Goal: Check status: Check status

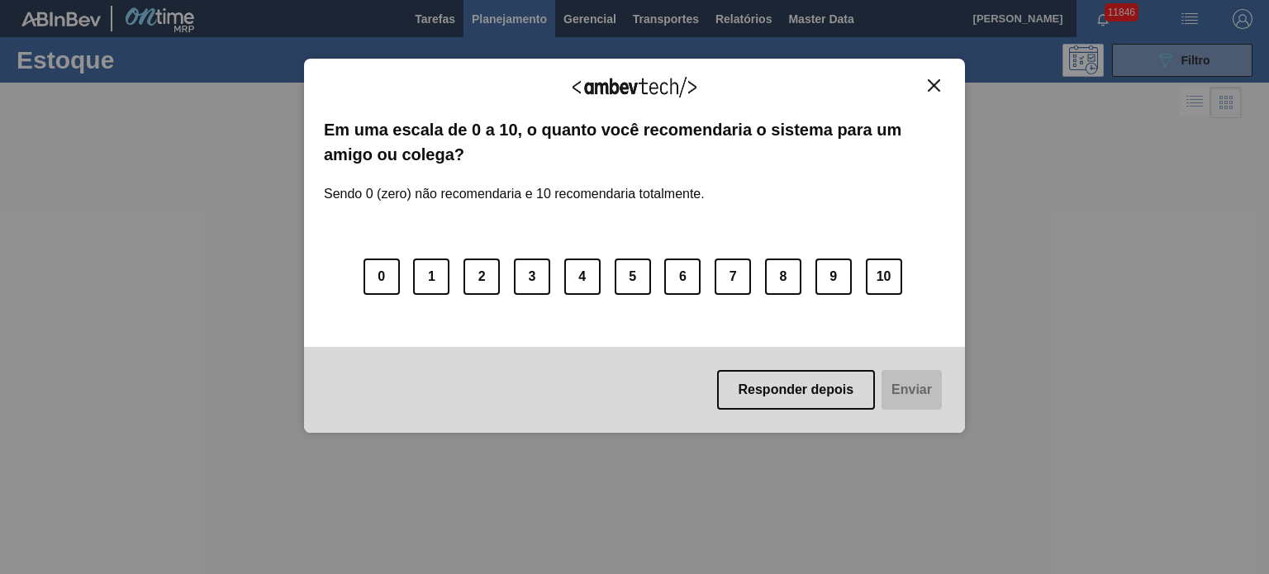
click at [929, 82] on img "Close" at bounding box center [934, 85] width 12 height 12
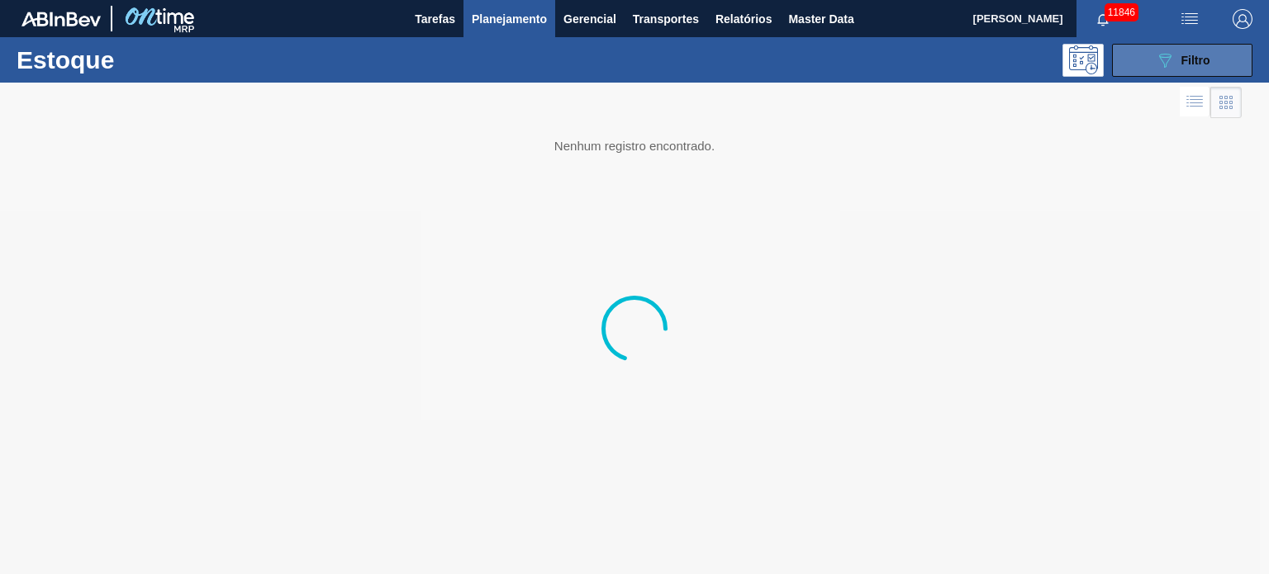
click at [1174, 65] on div "089F7B8B-B2A5-4AFE-B5C0-19BA573D28AC Filtro" at bounding box center [1182, 60] width 55 height 20
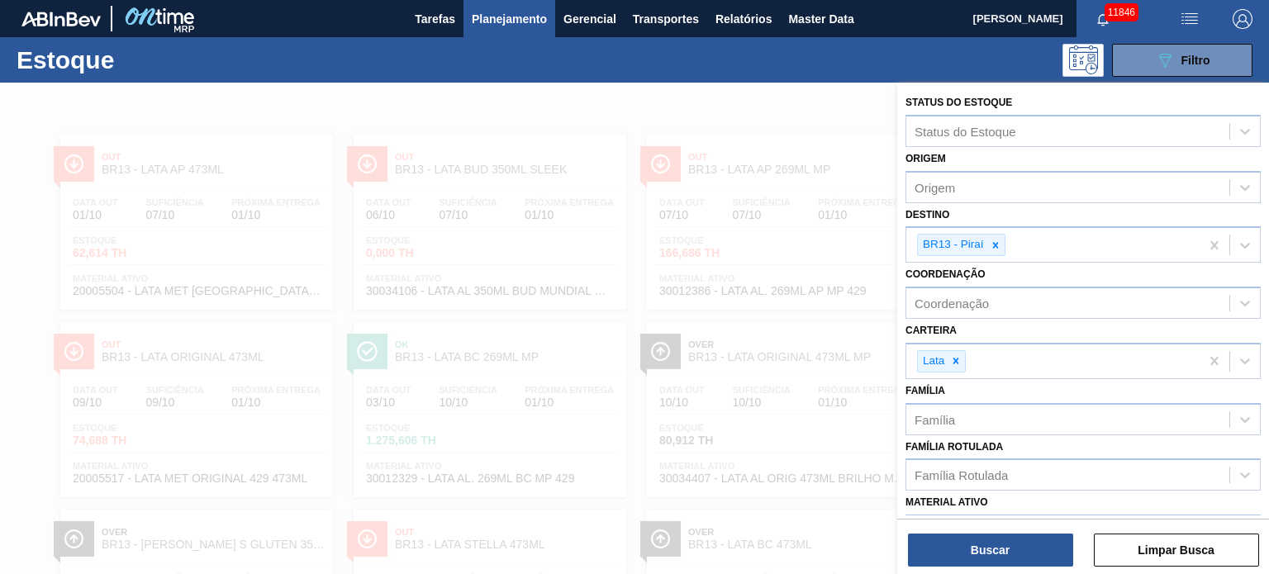
click at [995, 246] on icon at bounding box center [996, 246] width 12 height 12
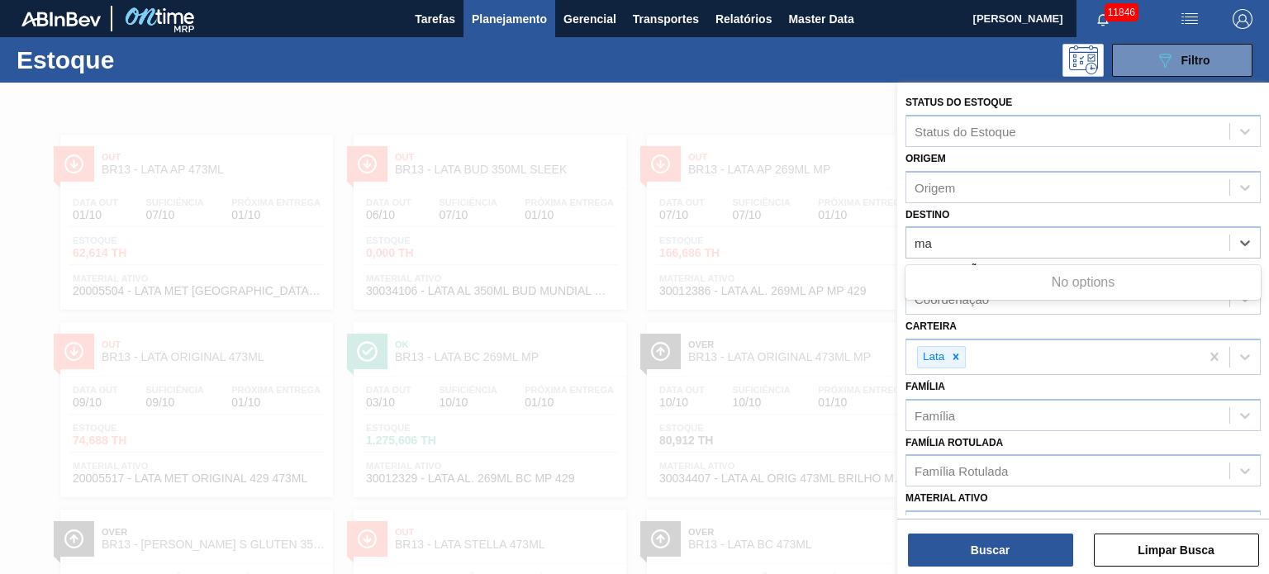
type input "m"
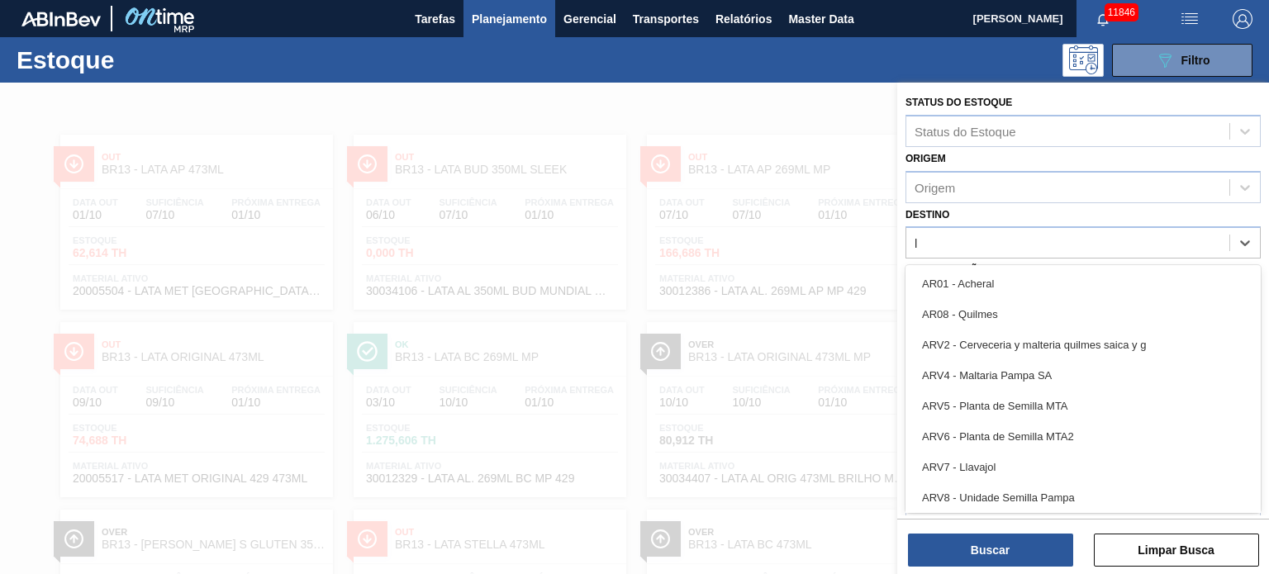
type input "lu"
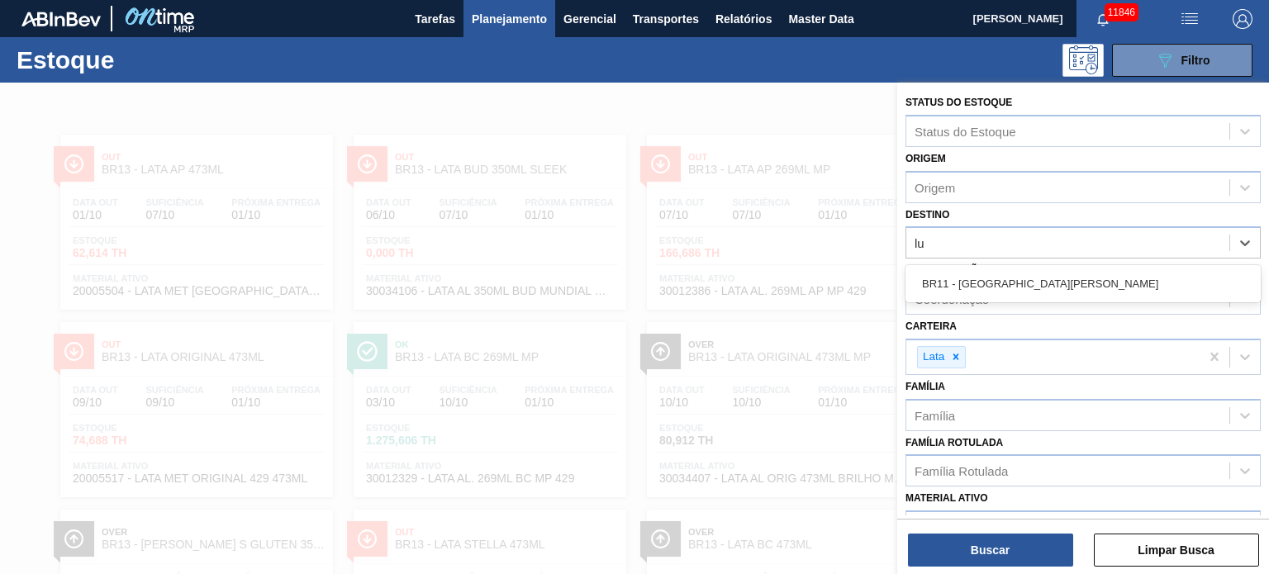
click at [950, 299] on div "BR11 - [GEOGRAPHIC_DATA][PERSON_NAME]" at bounding box center [1083, 283] width 355 height 37
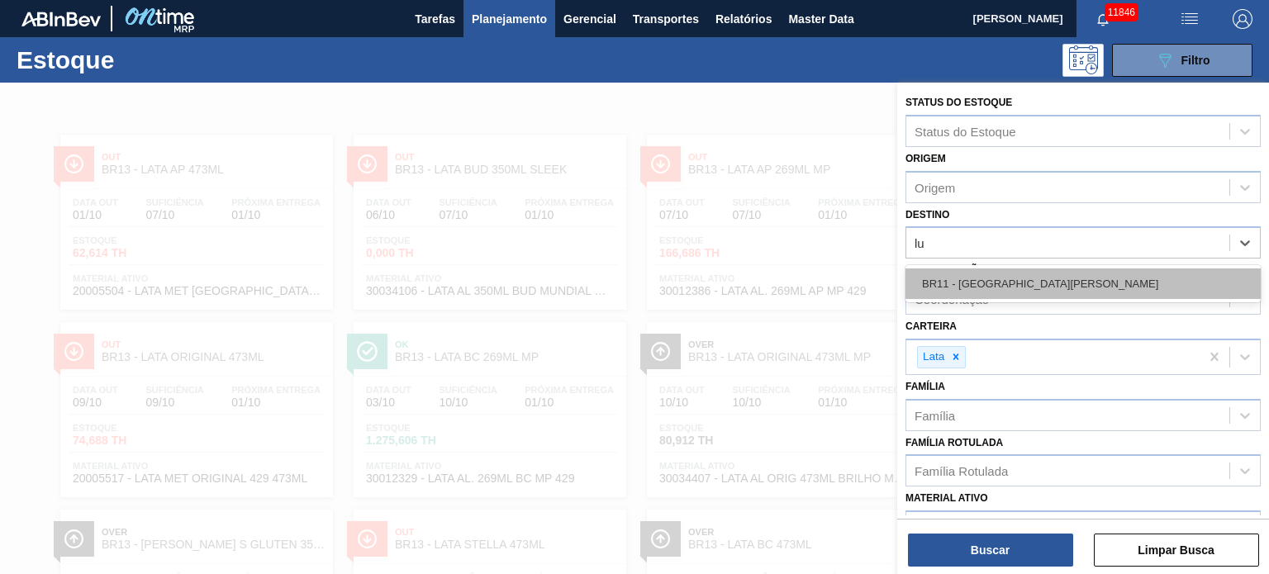
click at [954, 281] on div "BR11 - [GEOGRAPHIC_DATA][PERSON_NAME]" at bounding box center [1083, 284] width 355 height 31
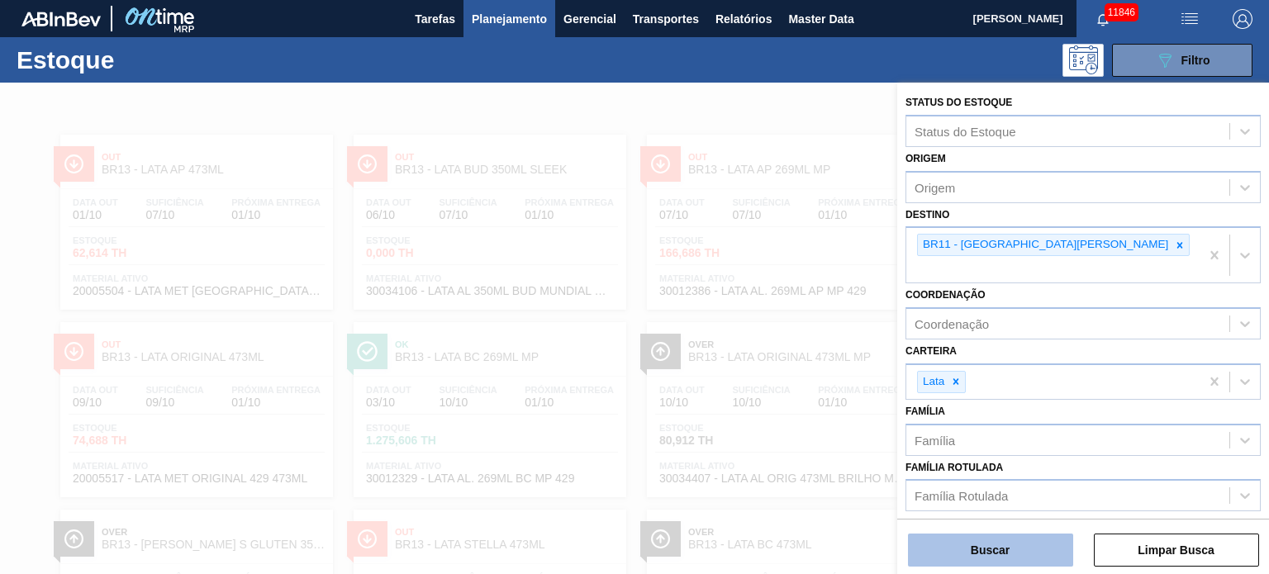
click at [969, 541] on button "Buscar" at bounding box center [990, 550] width 165 height 33
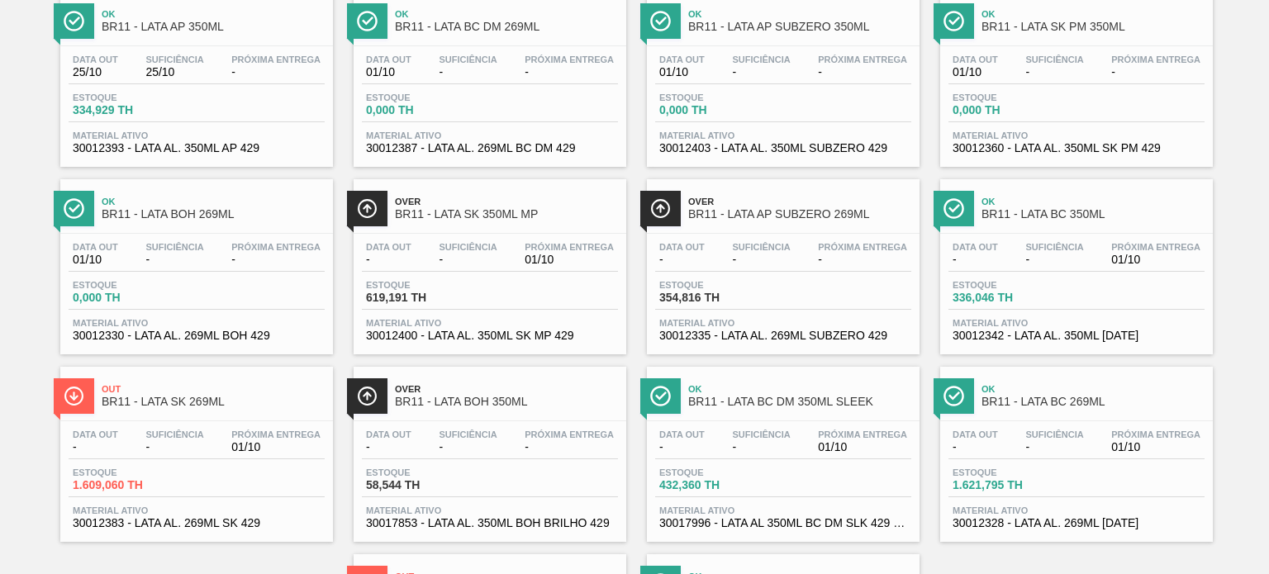
scroll to position [496, 0]
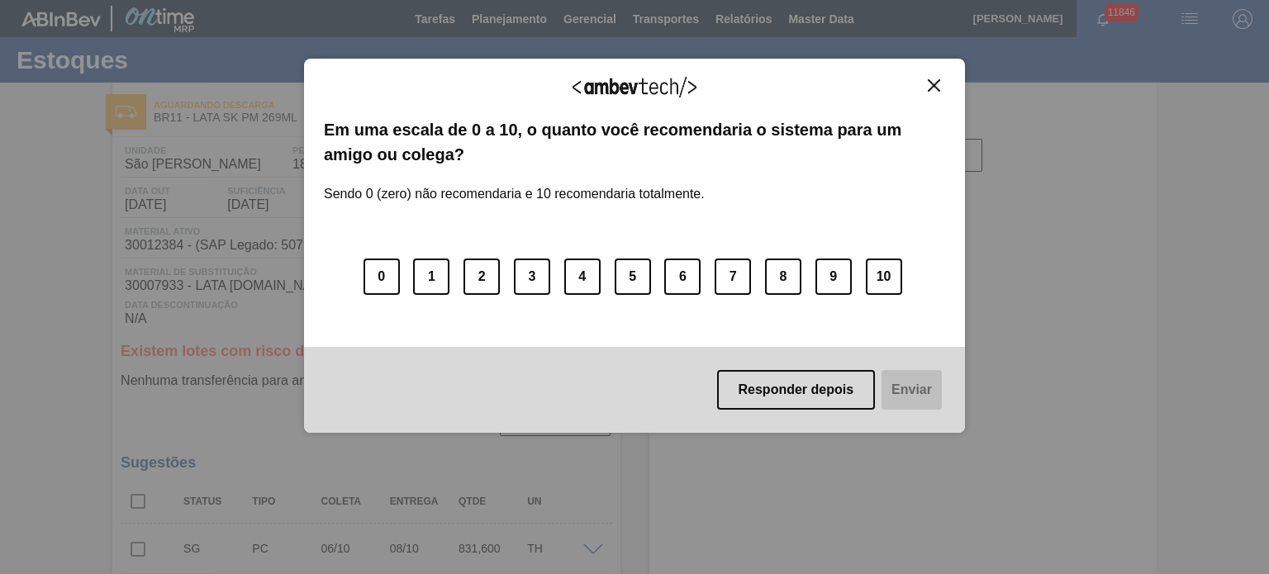
click at [930, 81] on img "Close" at bounding box center [934, 85] width 12 height 12
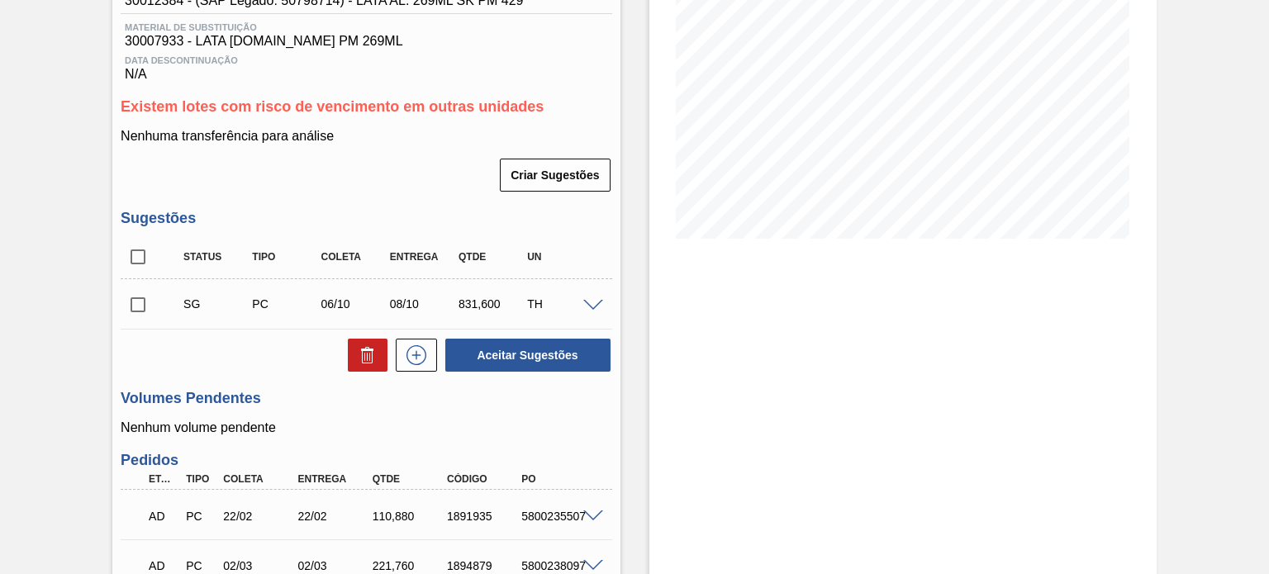
scroll to position [248, 0]
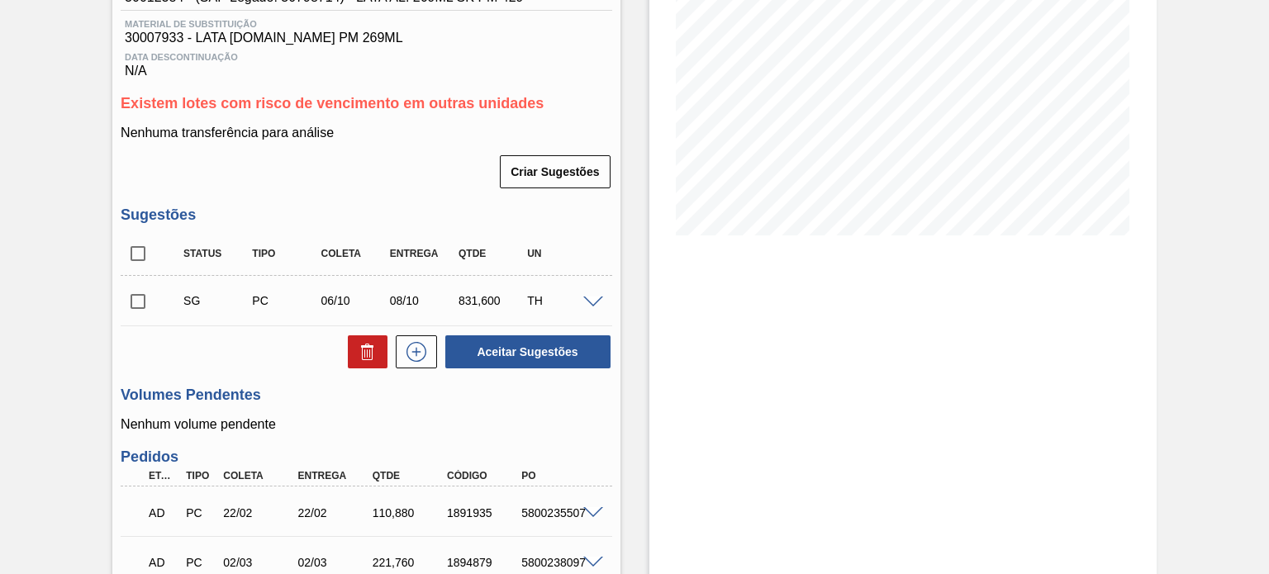
click at [592, 302] on span at bounding box center [593, 303] width 20 height 12
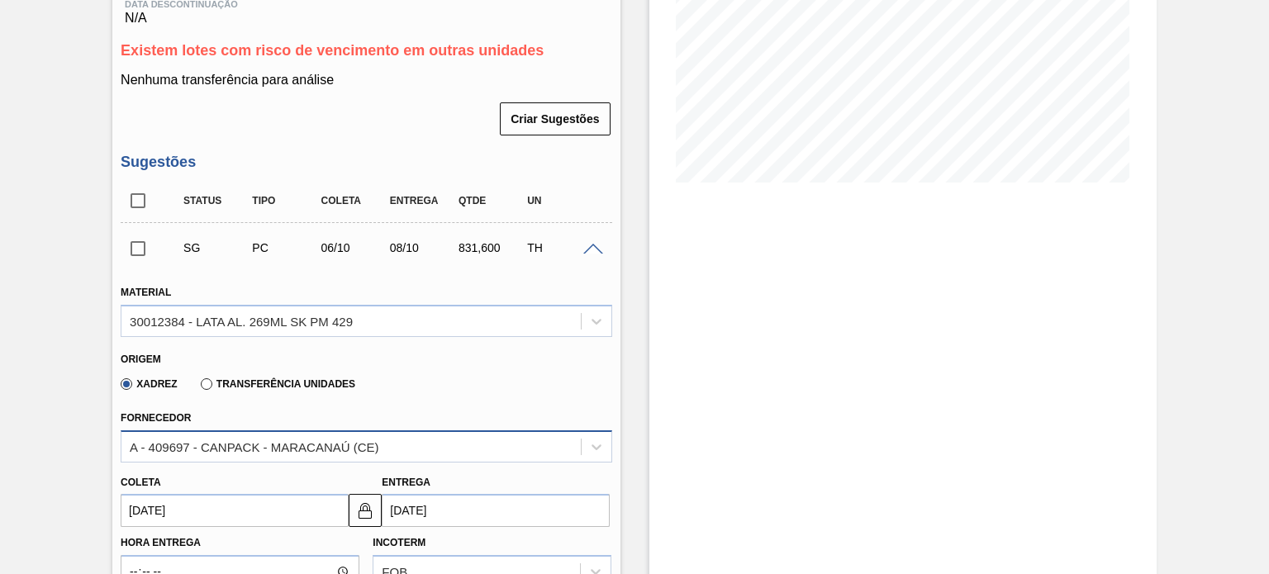
scroll to position [331, 0]
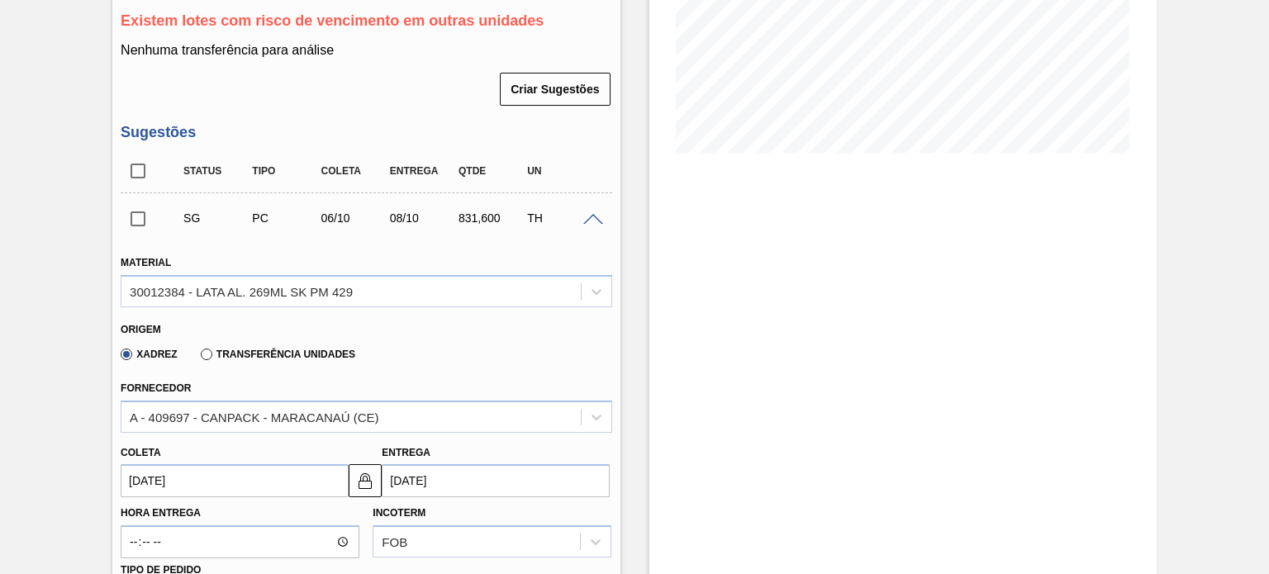
click at [208, 355] on label "Transferência Unidades" at bounding box center [278, 355] width 155 height 12
click at [198, 358] on input "Transferência Unidades" at bounding box center [198, 358] width 0 height 0
click at [278, 423] on div "BR01-Manaus" at bounding box center [366, 417] width 491 height 32
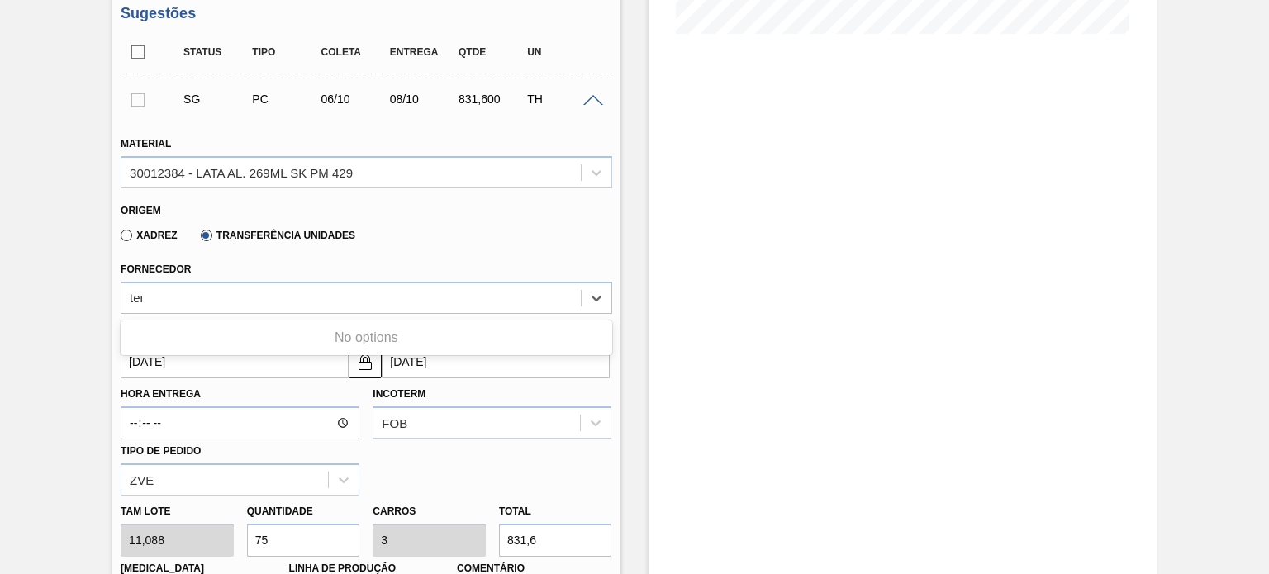
type input "tere"
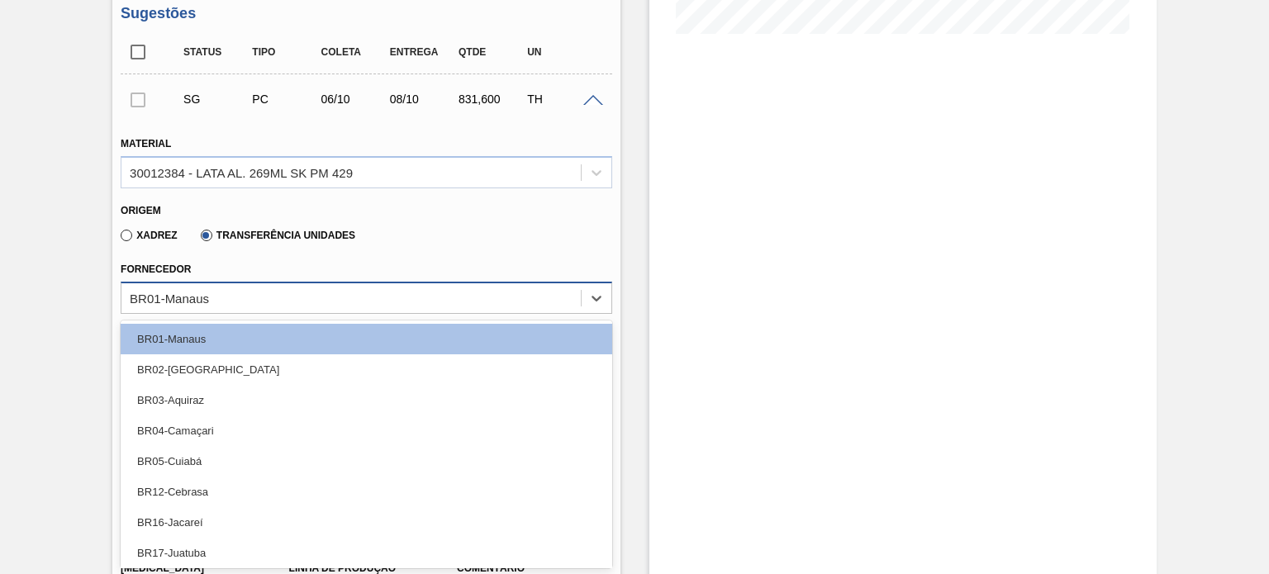
click at [423, 297] on div "BR01-Manaus" at bounding box center [350, 298] width 459 height 24
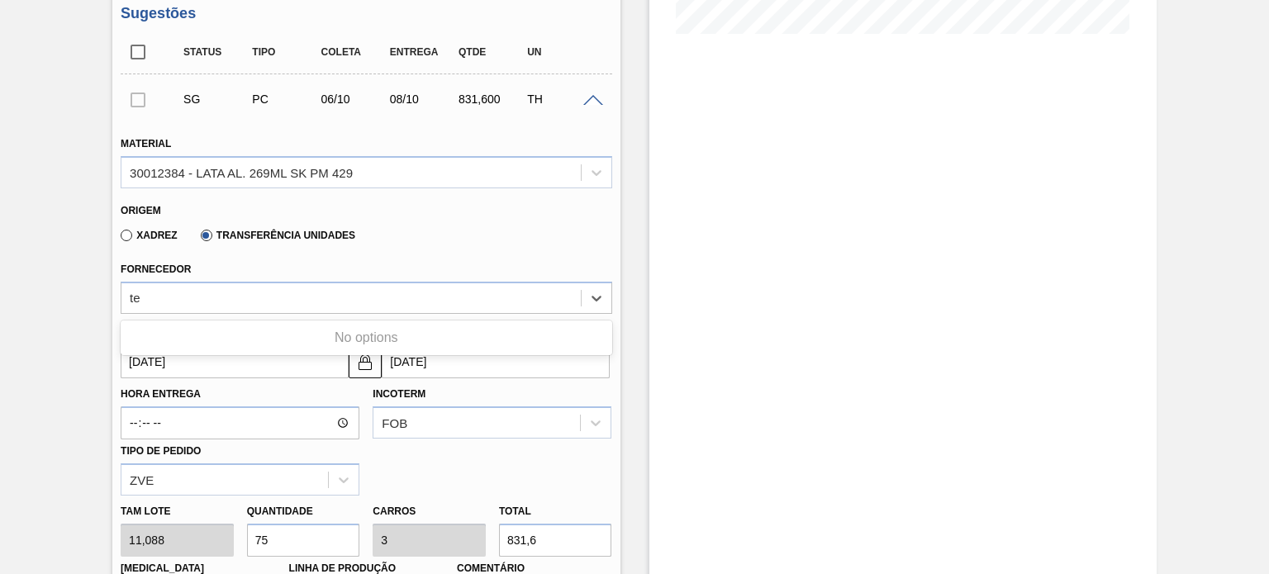
type input "t"
click at [764, 335] on div "Estoque De 01/10/2025 Até 15/10/2025 Filtro" at bounding box center [902, 502] width 507 height 1738
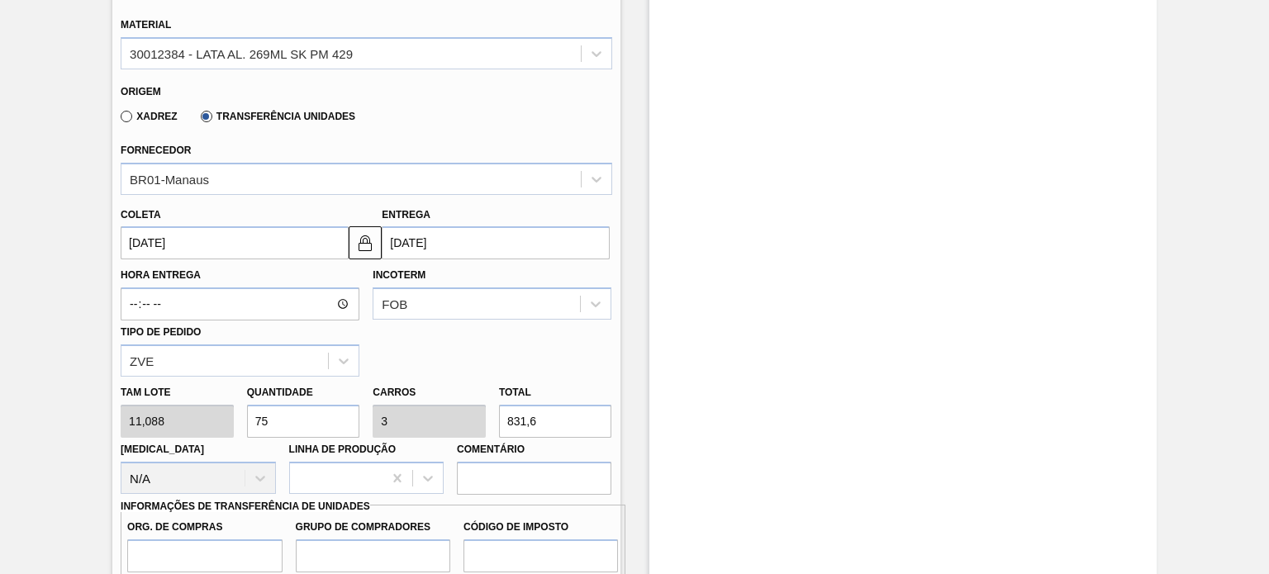
scroll to position [615, 0]
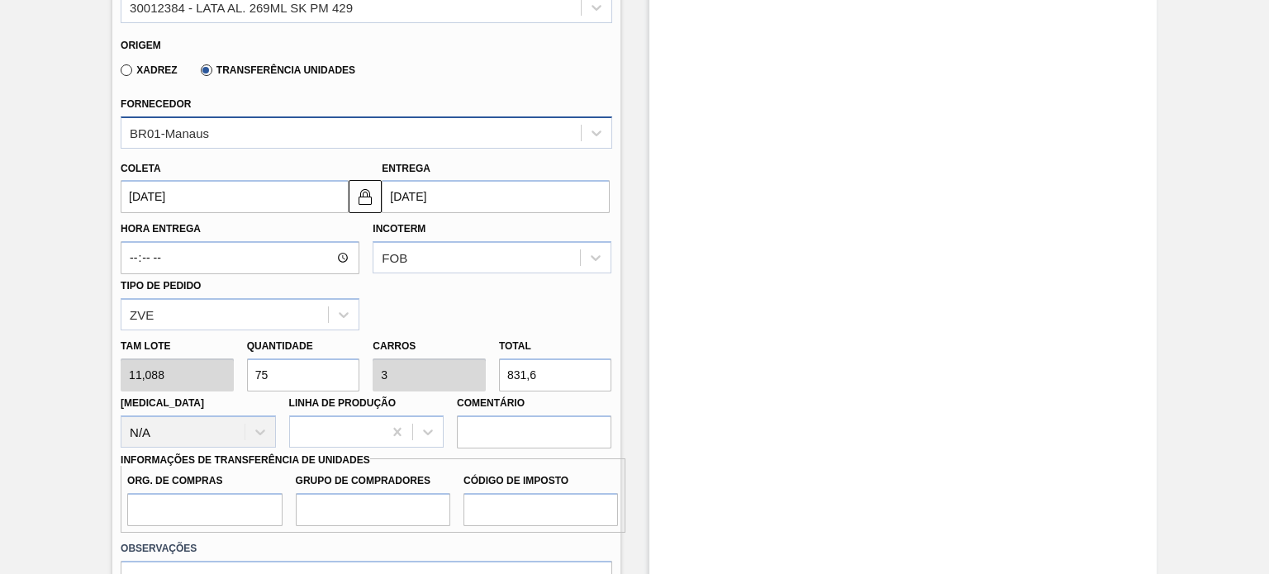
click at [307, 128] on div "BR01-Manaus" at bounding box center [350, 133] width 459 height 24
type input "t"
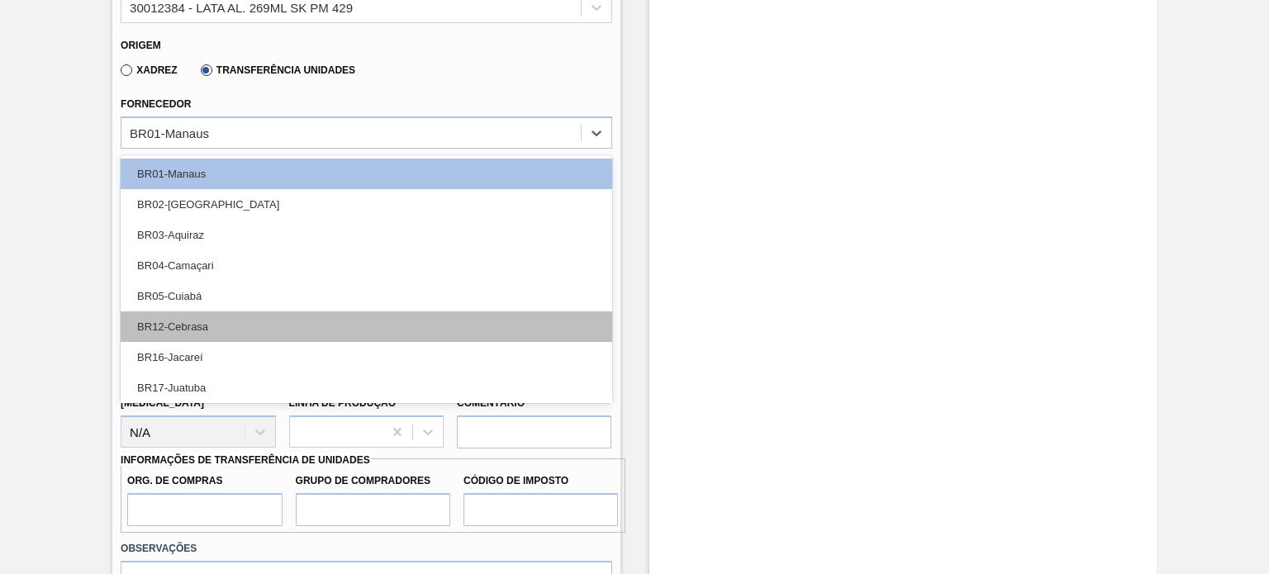
scroll to position [94, 0]
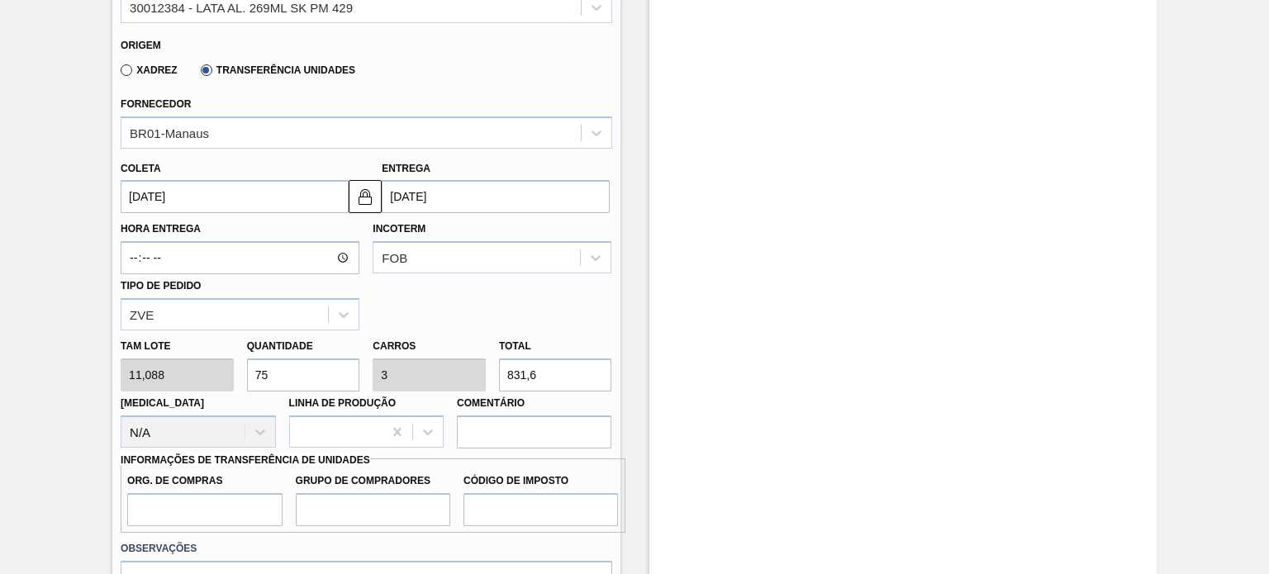
click at [882, 261] on div "Estoque De 01/10/2025 Até 15/10/2025 Filtro" at bounding box center [902, 337] width 507 height 1738
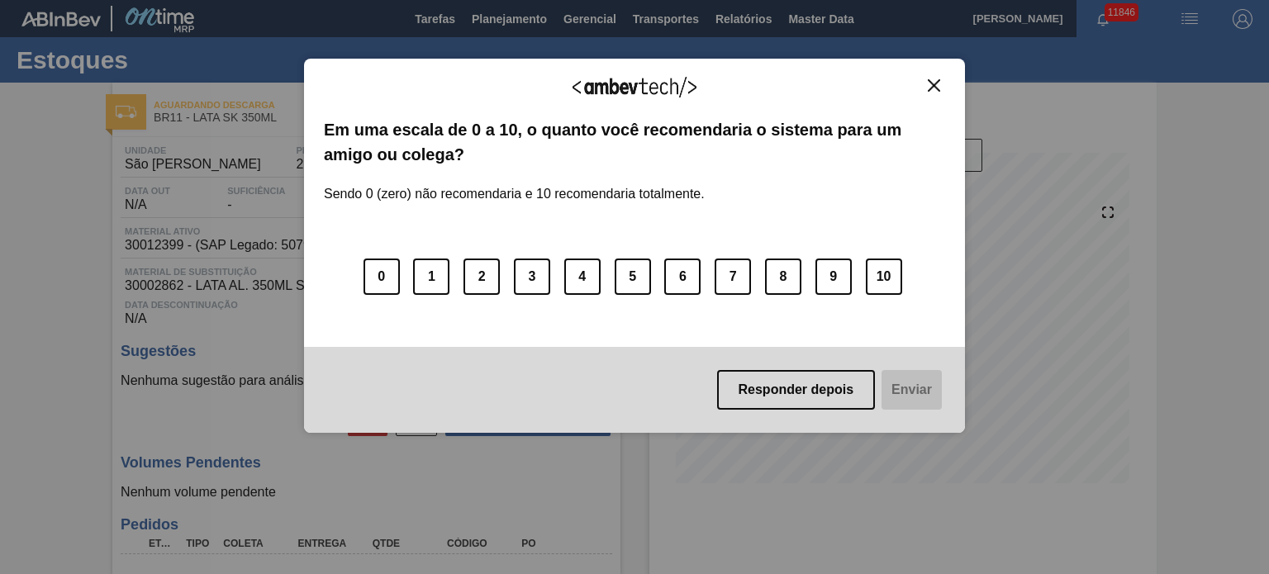
click at [938, 82] on img "Close" at bounding box center [934, 85] width 12 height 12
